Goal: Check status: Check status

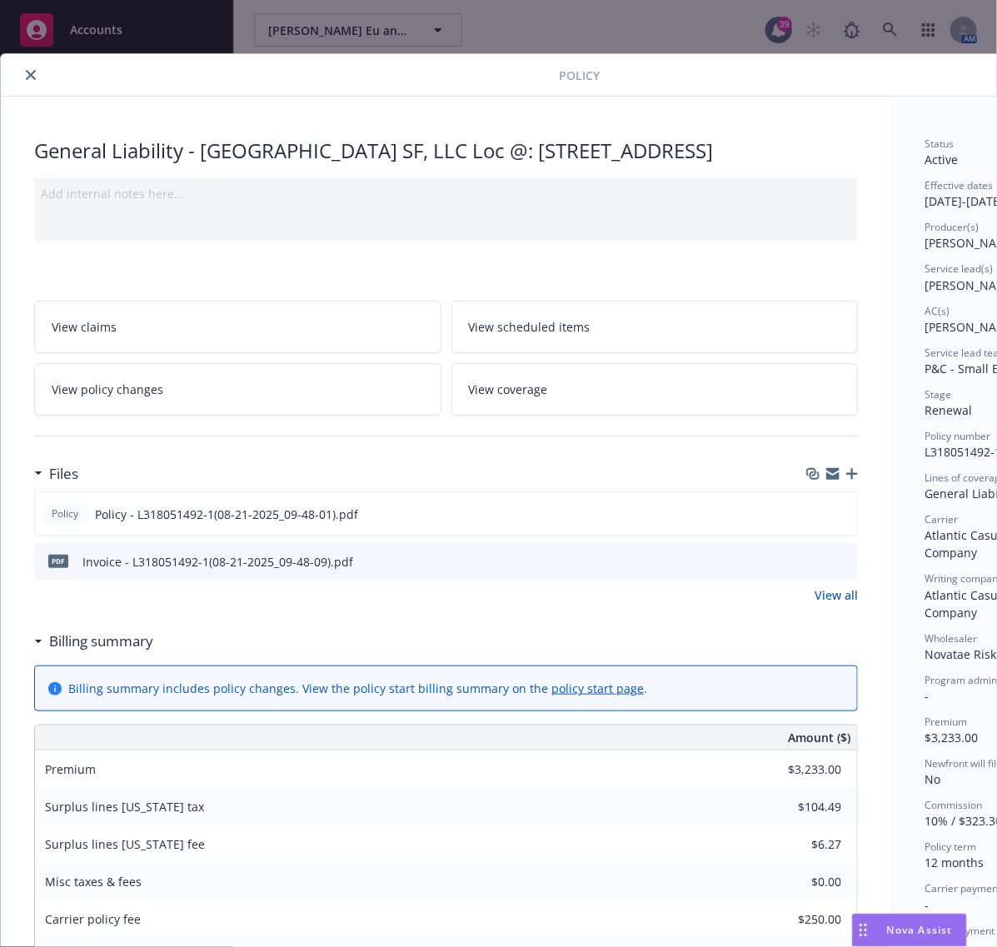
scroll to position [50, 0]
